Goal: Information Seeking & Learning: Compare options

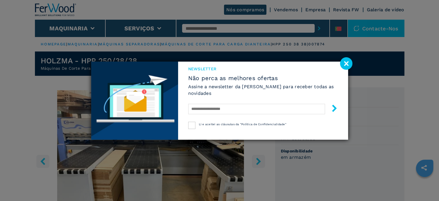
click at [289, 55] on div "Newsletter Não perca as melhores ofertas Assine a newsletter da Ferwood para re…" at bounding box center [219, 100] width 439 height 201
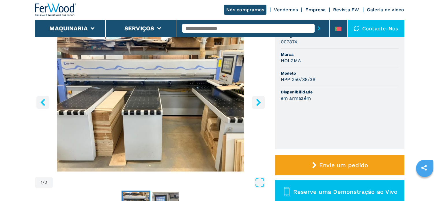
scroll to position [58, 0]
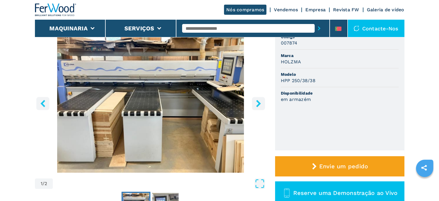
click at [259, 102] on icon "right-button" at bounding box center [258, 103] width 5 height 7
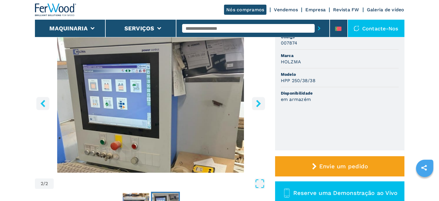
click at [259, 102] on icon "right-button" at bounding box center [258, 103] width 5 height 7
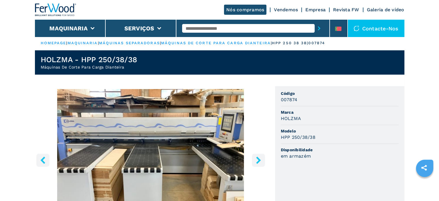
scroll to position [0, 0]
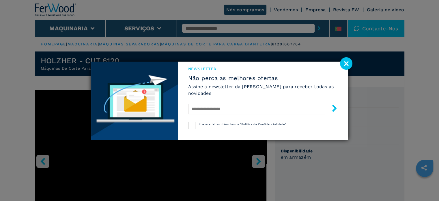
click at [289, 64] on image at bounding box center [346, 63] width 12 height 12
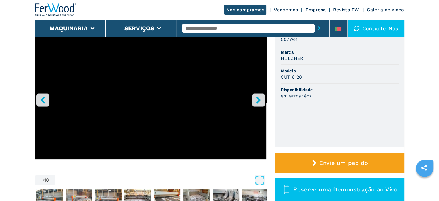
scroll to position [58, 0]
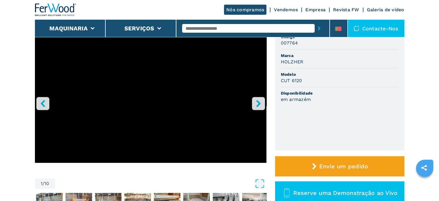
click at [258, 104] on icon "right-button" at bounding box center [258, 103] width 7 height 7
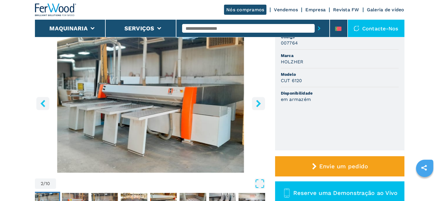
click at [258, 104] on icon "right-button" at bounding box center [258, 103] width 7 height 7
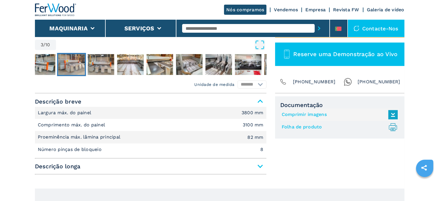
scroll to position [202, 0]
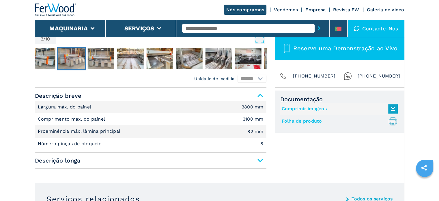
click at [172, 125] on span "Descrição longa" at bounding box center [151, 160] width 232 height 10
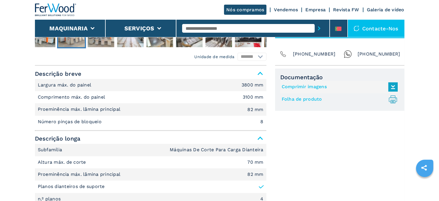
scroll to position [318, 0]
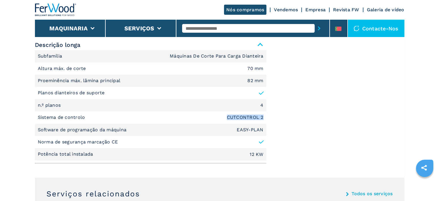
drag, startPoint x: 225, startPoint y: 117, endPoint x: 269, endPoint y: 117, distance: 43.9
click at [269, 117] on div "Unidade de medida ******* ******** Descrição breve Largura máx. do painel 3800 …" at bounding box center [220, 69] width 370 height 194
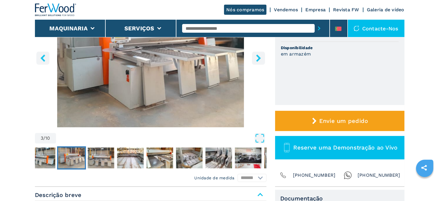
scroll to position [87, 0]
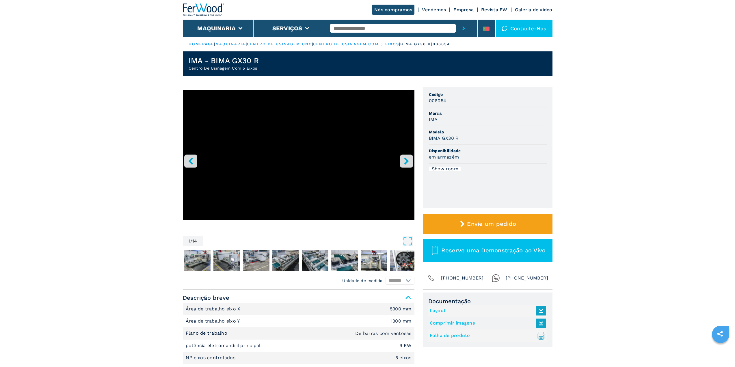
click at [383, 44] on link "centro de usinagem com 5 eixos" at bounding box center [356, 44] width 86 height 4
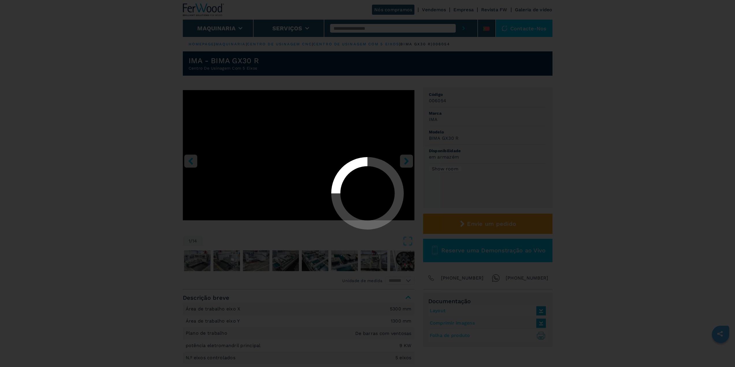
select select "**********"
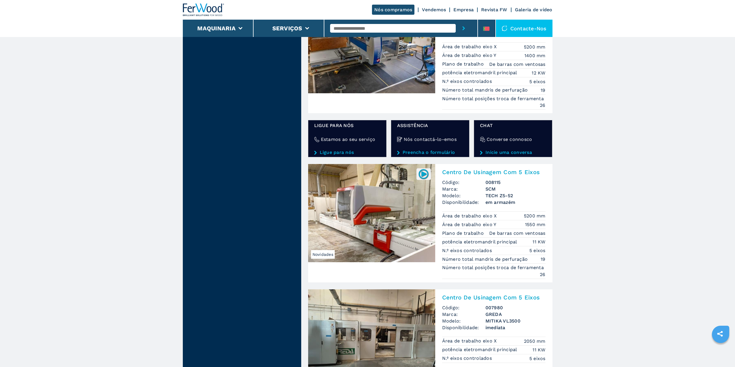
scroll to position [982, 0]
